Goal: Task Accomplishment & Management: Complete application form

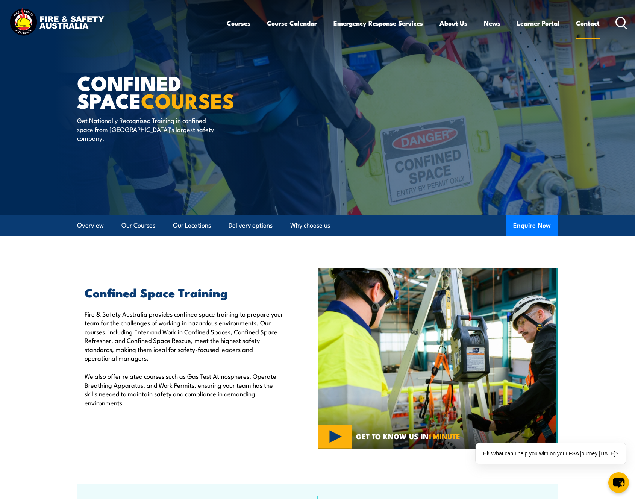
click at [590, 25] on link "Contact" at bounding box center [588, 23] width 24 height 20
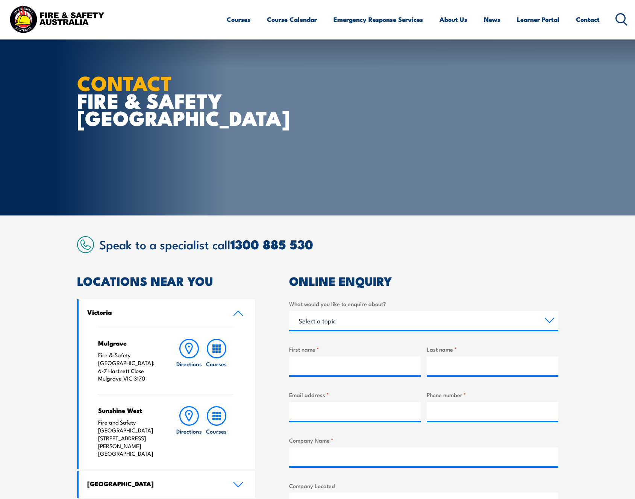
scroll to position [75, 0]
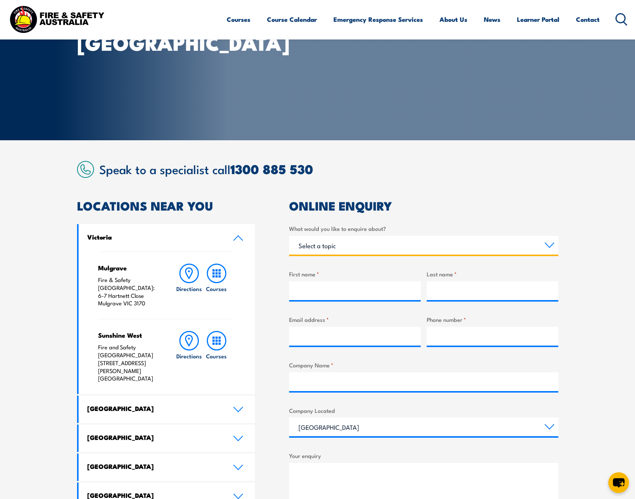
click at [363, 245] on select "Select a topic Training Emergency Response Services General Enquiry" at bounding box center [423, 245] width 269 height 19
select select "General Enquiry"
click at [289, 236] on select "Select a topic Training Emergency Response Services General Enquiry" at bounding box center [423, 245] width 269 height 19
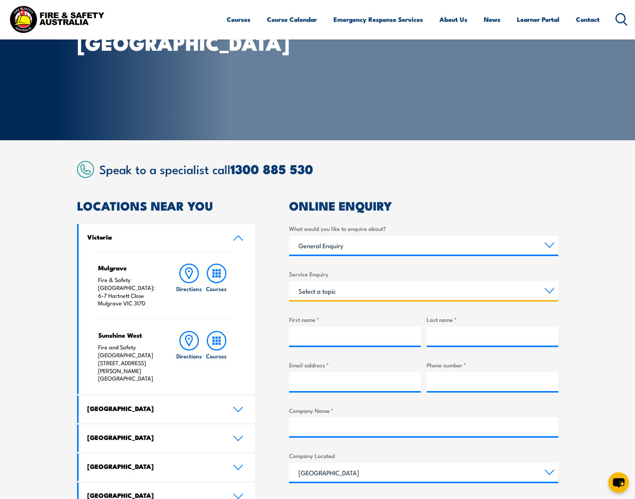
click at [347, 293] on select "Select a topic Assistance in completing an online enrolment booking Request a c…" at bounding box center [423, 290] width 269 height 19
select select "Request a copy of a certificate"
click at [289, 281] on select "Select a topic Assistance in completing an online enrolment booking Request a c…" at bounding box center [423, 290] width 269 height 19
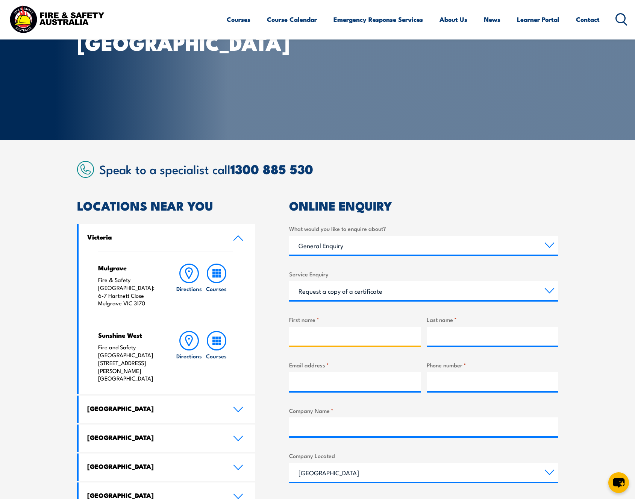
click at [342, 343] on input "First name *" at bounding box center [355, 336] width 132 height 19
type input "[PERSON_NAME]"
click at [350, 384] on input "Email address *" at bounding box center [355, 381] width 132 height 19
type input "t"
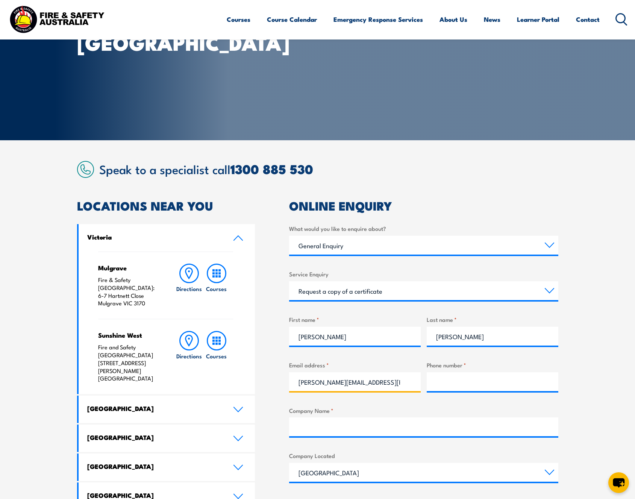
type input "[PERSON_NAME][EMAIL_ADDRESS][PERSON_NAME][DOMAIN_NAME]"
click at [451, 389] on input "Phone number *" at bounding box center [493, 381] width 132 height 19
type input "0420919911"
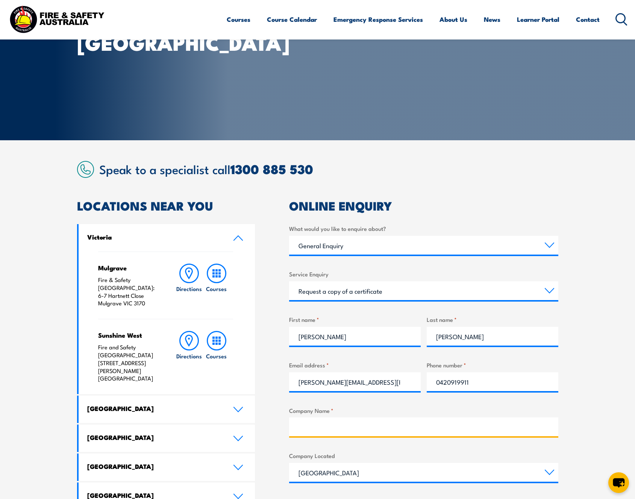
click at [441, 425] on input "Company Name *" at bounding box center [423, 426] width 269 height 19
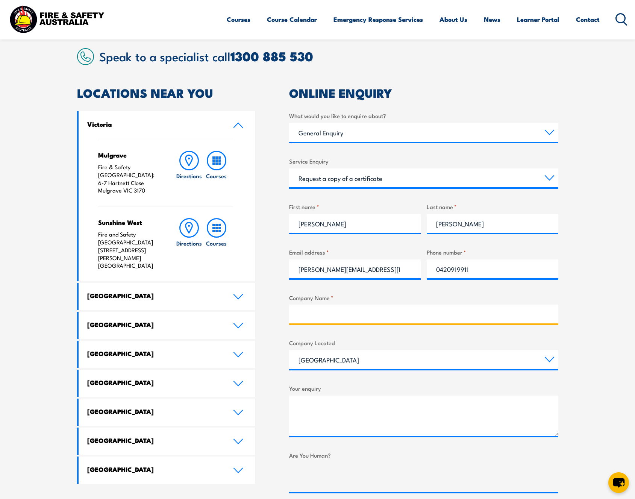
scroll to position [301, 0]
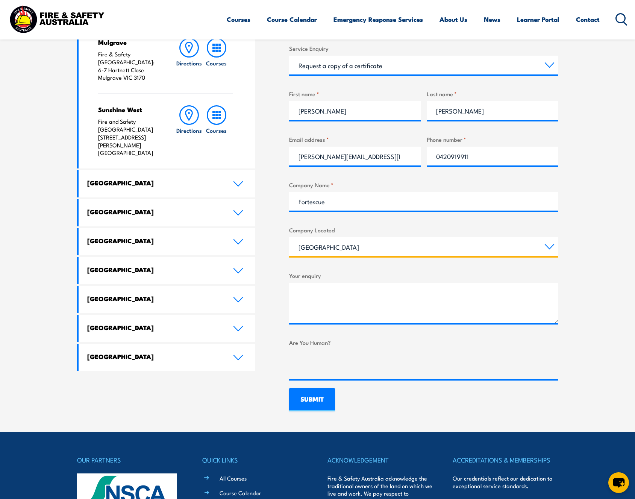
click at [379, 245] on select "[GEOGRAPHIC_DATA] [GEOGRAPHIC_DATA] [GEOGRAPHIC_DATA] [GEOGRAPHIC_DATA] [GEOGRA…" at bounding box center [423, 246] width 269 height 19
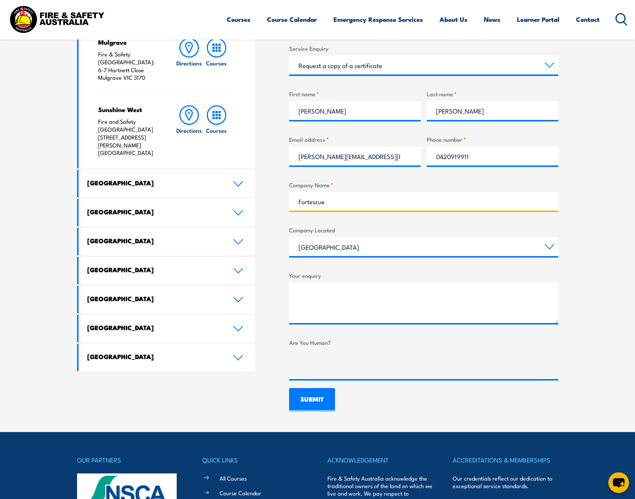
drag, startPoint x: 327, startPoint y: 203, endPoint x: 293, endPoint y: 195, distance: 34.7
click at [293, 195] on input "Fortescue" at bounding box center [423, 201] width 269 height 19
type input "SA Water"
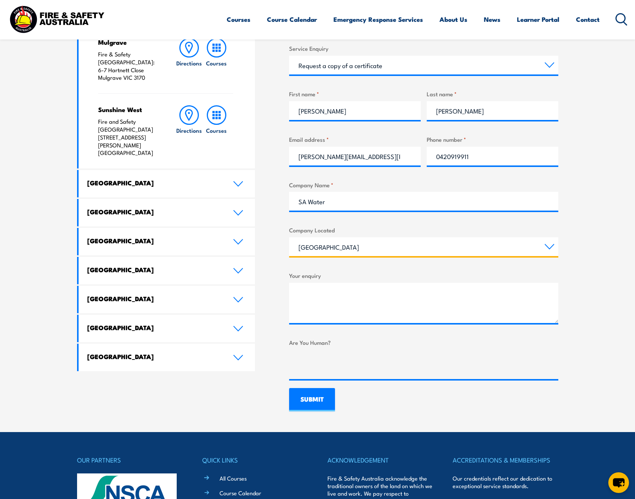
click at [339, 247] on select "[GEOGRAPHIC_DATA] [GEOGRAPHIC_DATA] [GEOGRAPHIC_DATA] [GEOGRAPHIC_DATA] [GEOGRA…" at bounding box center [423, 246] width 269 height 19
select select "[GEOGRAPHIC_DATA]"
click at [289, 237] on select "[GEOGRAPHIC_DATA] [GEOGRAPHIC_DATA] [GEOGRAPHIC_DATA] [GEOGRAPHIC_DATA] [GEOGRA…" at bounding box center [423, 246] width 269 height 19
click at [348, 278] on label "Your enquiry" at bounding box center [423, 275] width 269 height 9
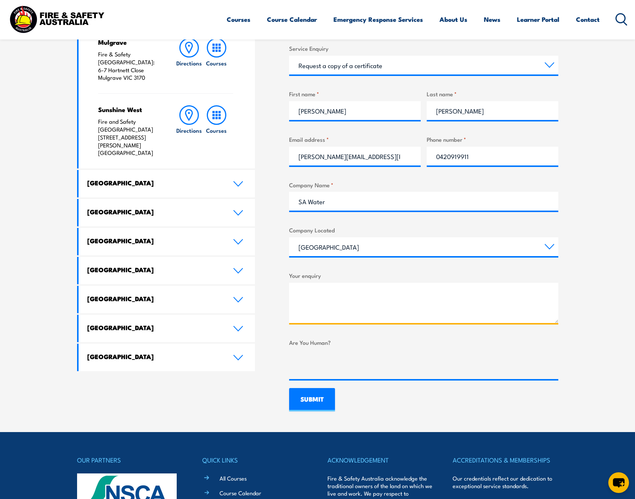
click at [348, 283] on textarea "Your enquiry" at bounding box center [423, 303] width 269 height 40
click at [344, 291] on textarea "Your enquiry" at bounding box center [423, 303] width 269 height 40
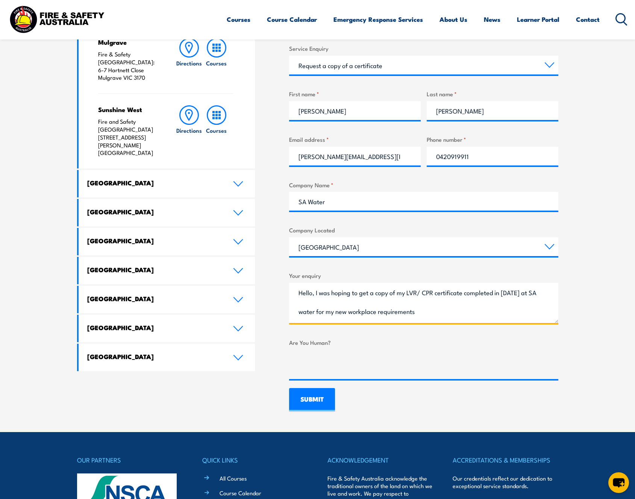
type textarea "Hello, I was hoping to get a copy of my LVR/ CPR certificate completed in [DATE…"
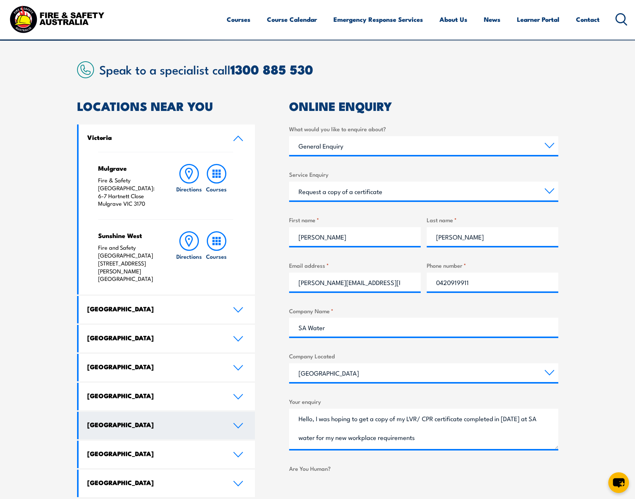
scroll to position [188, 0]
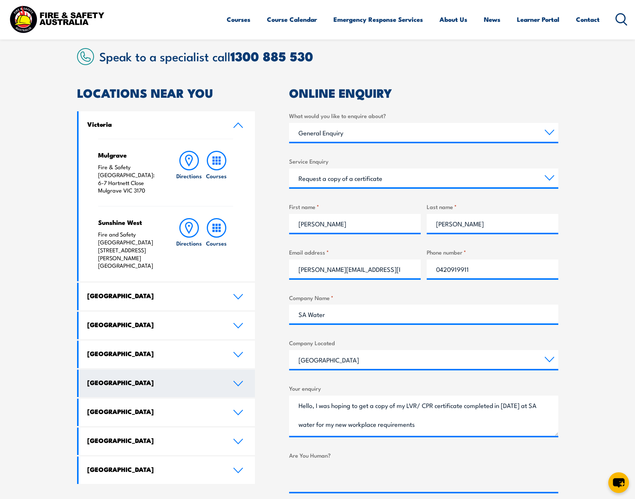
click at [145, 369] on link "[GEOGRAPHIC_DATA]" at bounding box center [167, 382] width 177 height 27
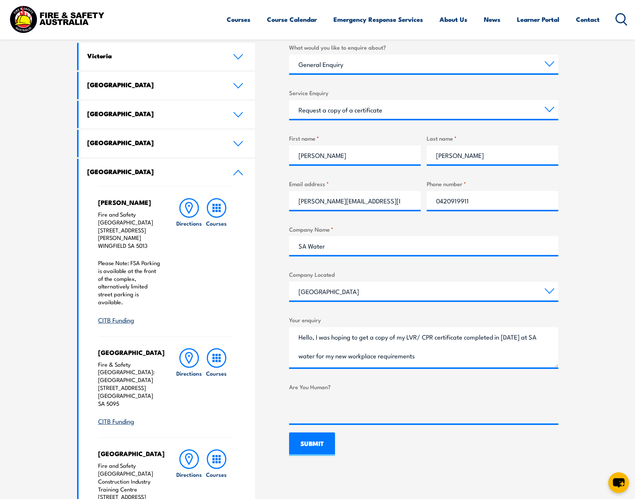
scroll to position [263, 0]
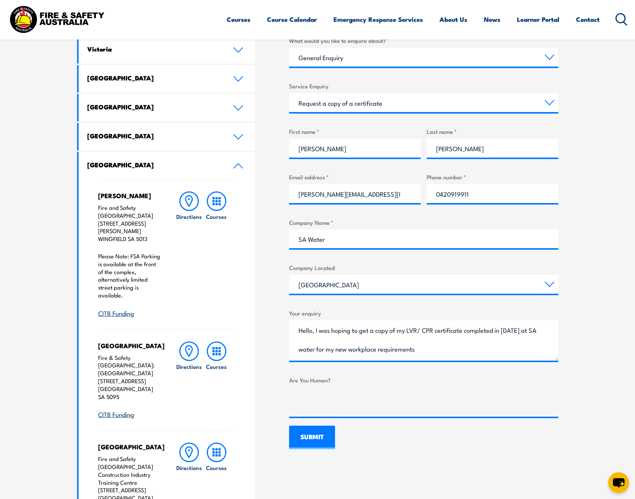
click at [117, 196] on h4 "[PERSON_NAME]" at bounding box center [129, 195] width 63 height 8
click at [589, 17] on link "Contact" at bounding box center [588, 19] width 24 height 20
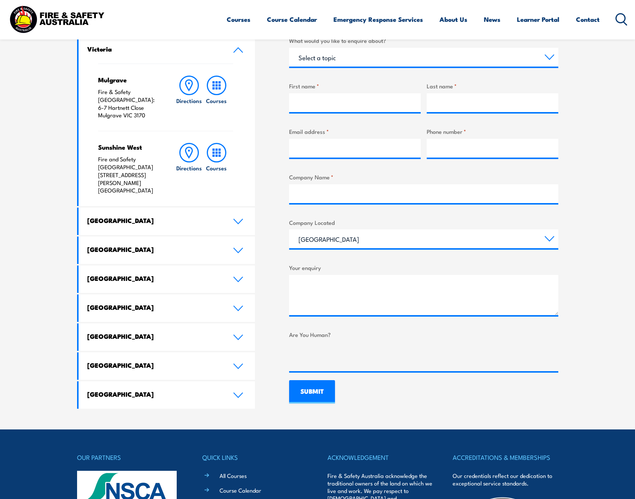
scroll to position [443, 0]
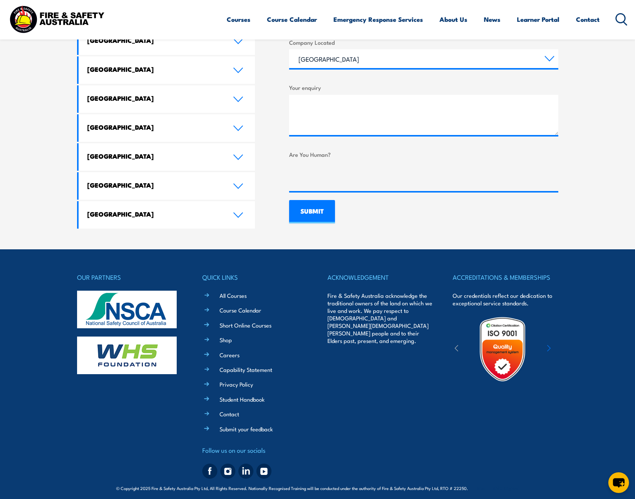
click at [217, 409] on li "Contact" at bounding box center [260, 413] width 94 height 9
click at [227, 410] on link "Contact" at bounding box center [229, 414] width 20 height 8
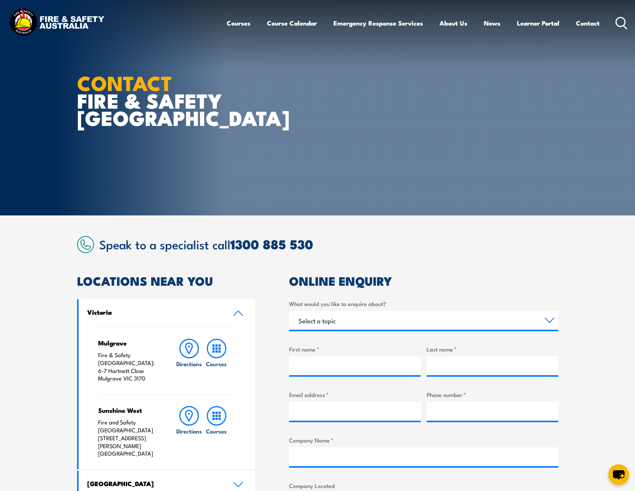
drag, startPoint x: 563, startPoint y: 409, endPoint x: 447, endPoint y: 470, distance: 131.3
drag, startPoint x: 447, startPoint y: 470, endPoint x: 296, endPoint y: 301, distance: 227.1
click at [296, 301] on label "What would you like to enquire about?" at bounding box center [423, 303] width 269 height 9
click at [296, 311] on select "Select a topic Training Emergency Response Services General Enquiry" at bounding box center [423, 320] width 269 height 19
